Goal: Task Accomplishment & Management: Complete application form

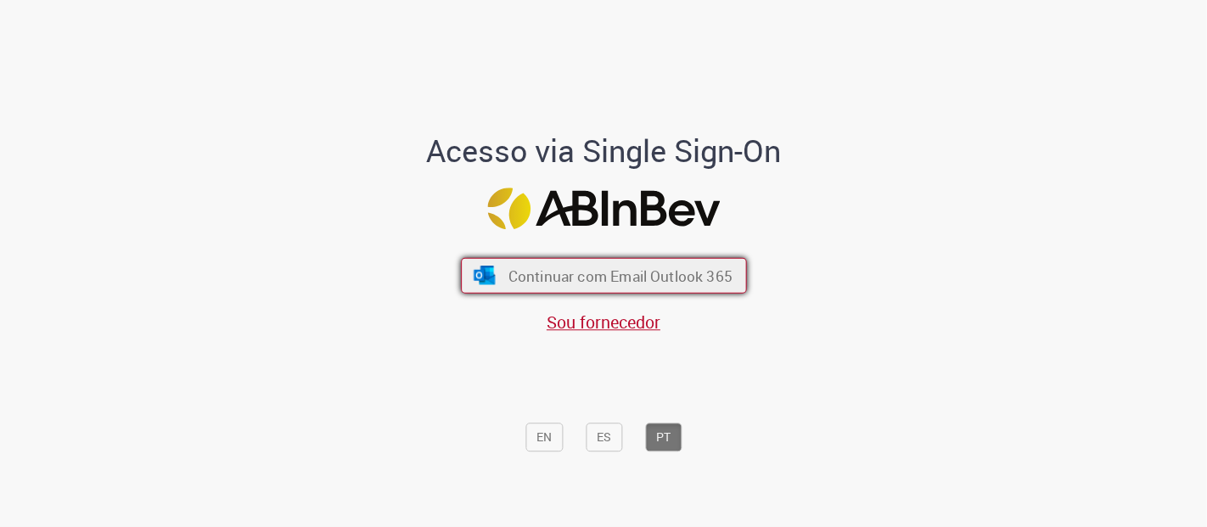
click at [638, 267] on span "Continuar com Email Outlook 365" at bounding box center [620, 276] width 224 height 20
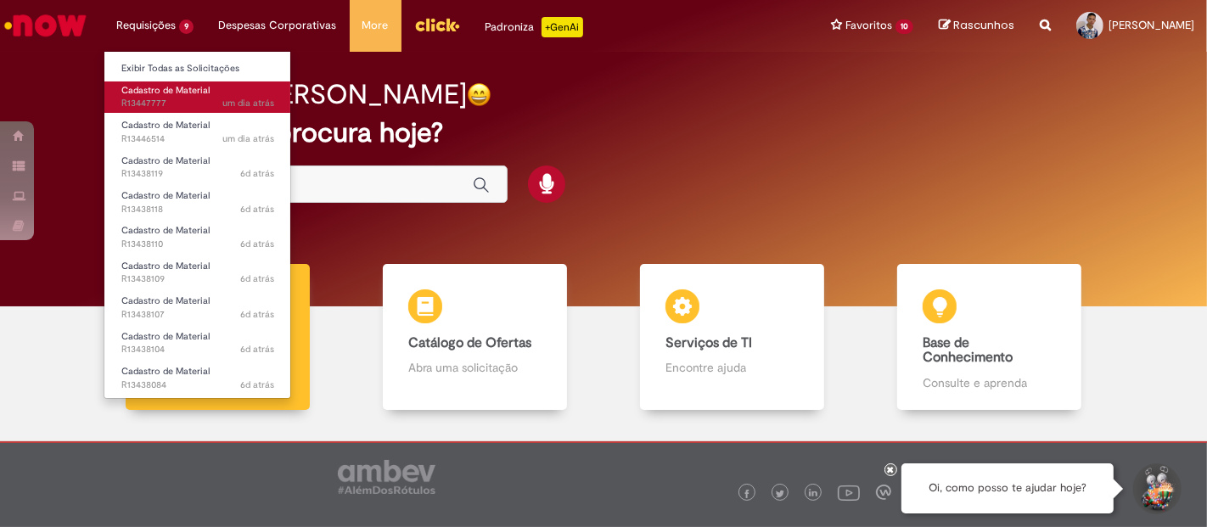
click at [186, 89] on span "Cadastro de Material" at bounding box center [165, 90] width 88 height 13
click at [192, 101] on span "um dia atrás um dia atrás R13447777" at bounding box center [197, 104] width 153 height 14
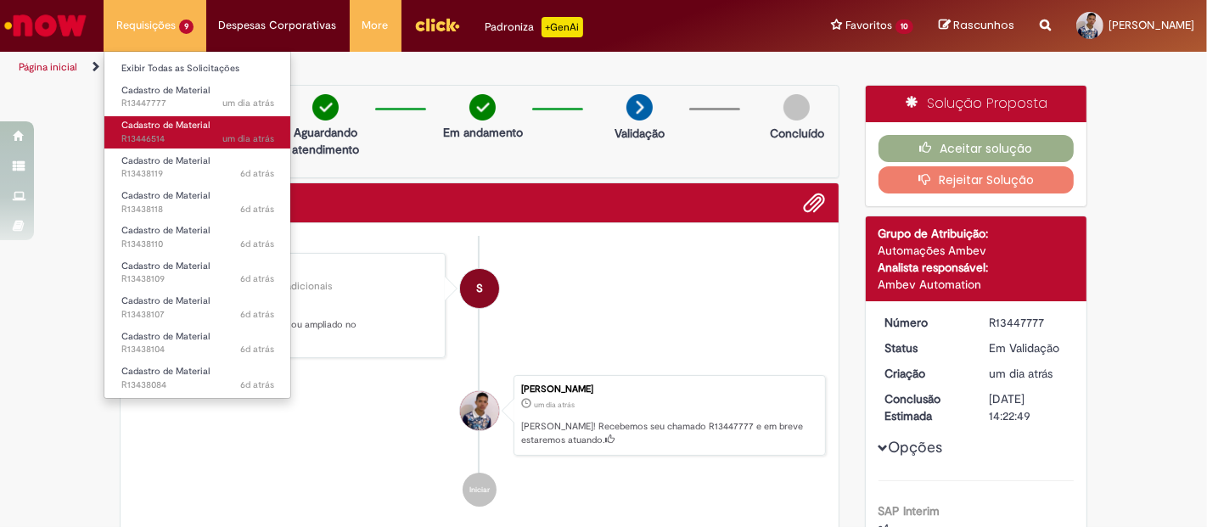
click at [180, 129] on span "Cadastro de Material" at bounding box center [165, 125] width 88 height 13
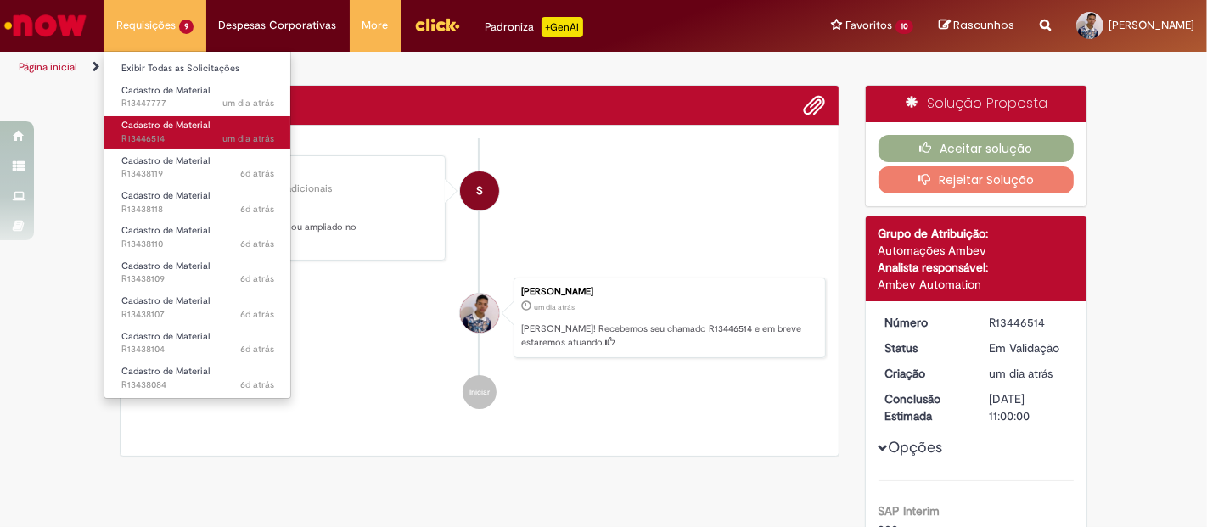
click at [187, 130] on span "Cadastro de Material" at bounding box center [165, 125] width 88 height 13
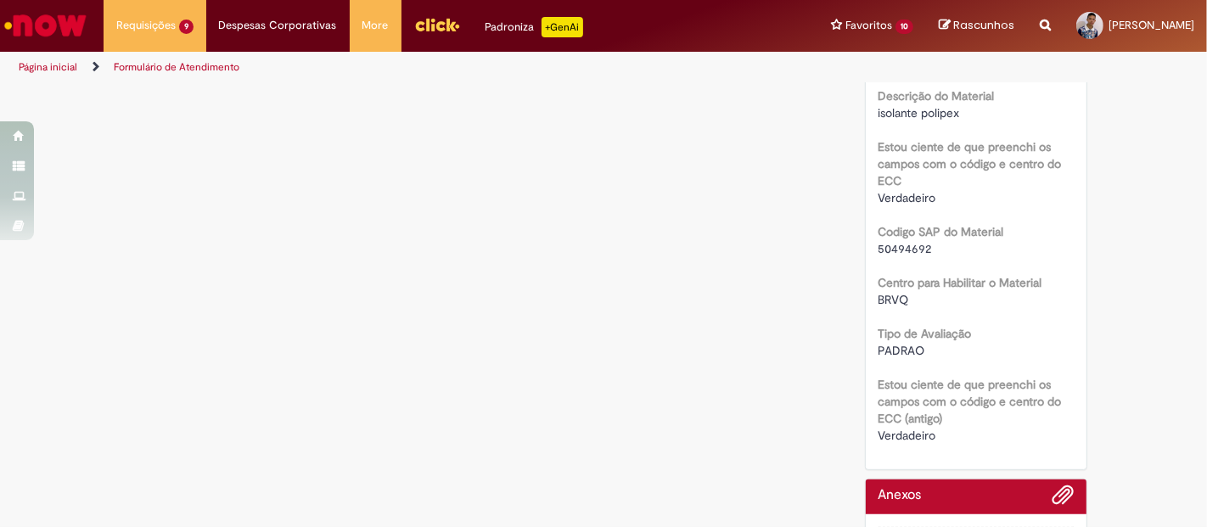
scroll to position [598, 0]
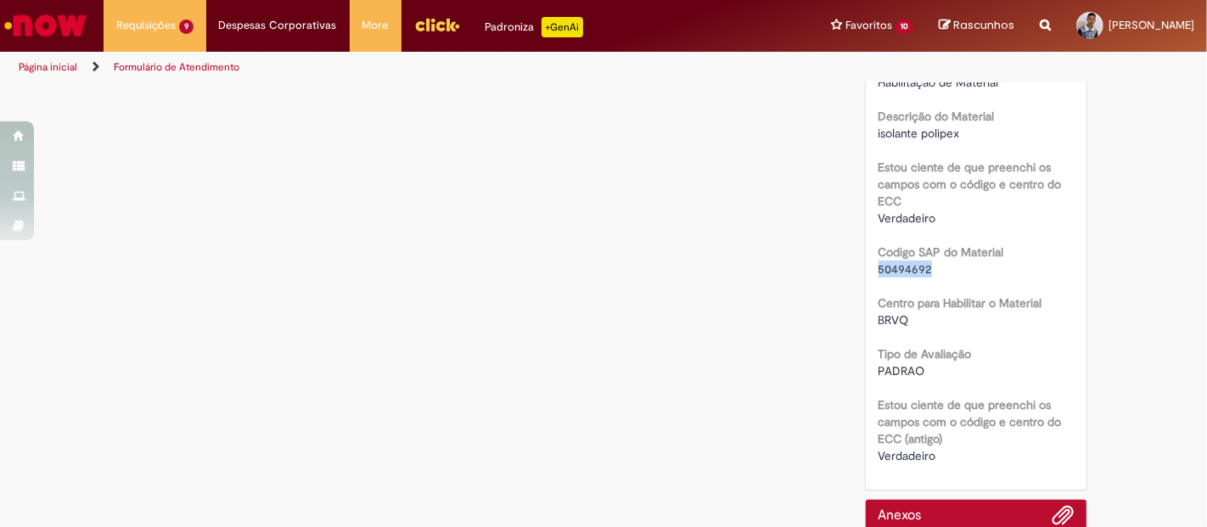
drag, startPoint x: 870, startPoint y: 263, endPoint x: 930, endPoint y: 273, distance: 60.2
click at [930, 273] on div "50494692" at bounding box center [977, 269] width 196 height 17
copy span "50494692"
